Goal: Navigation & Orientation: Go to known website

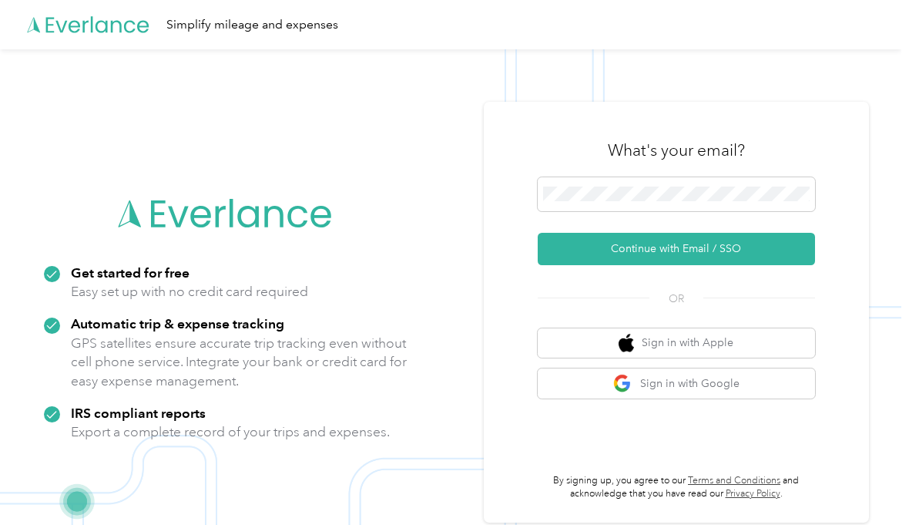
click at [657, 260] on button "Continue with Email / SSO" at bounding box center [676, 249] width 277 height 32
click at [641, 257] on button "Continue with Email / SSO" at bounding box center [676, 249] width 277 height 32
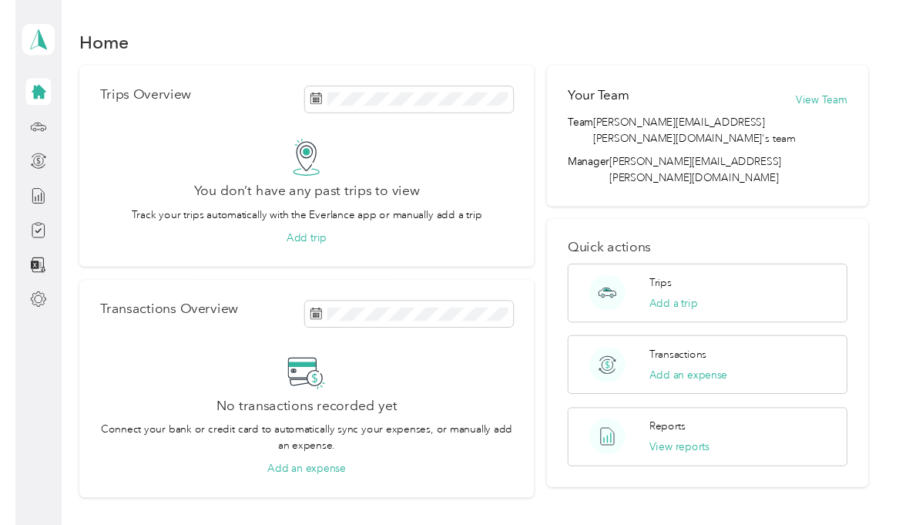
scroll to position [18, 0]
